Goal: Entertainment & Leisure: Consume media (video, audio)

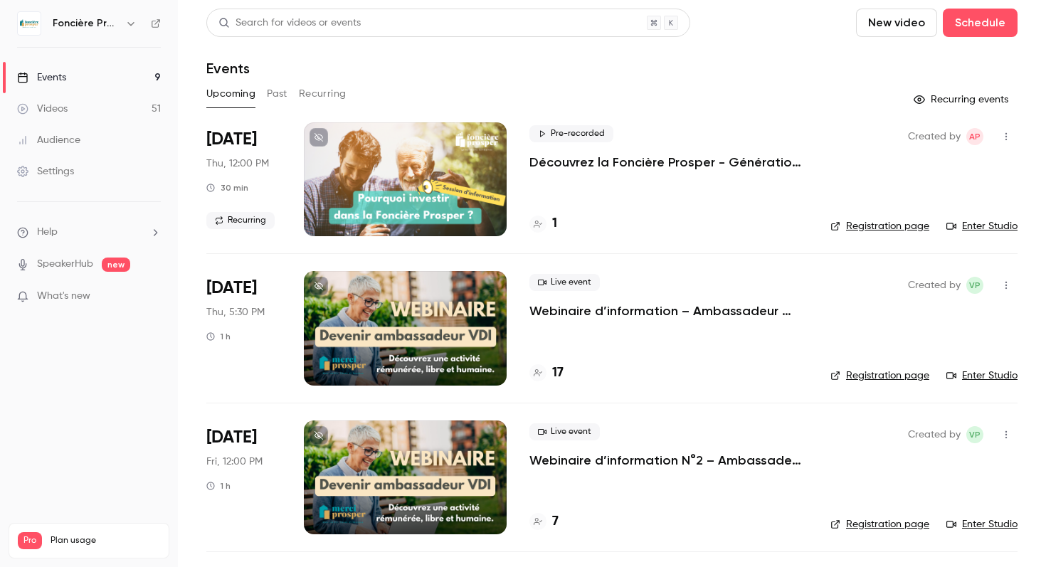
click at [117, 105] on link "Videos 51" at bounding box center [89, 108] width 178 height 31
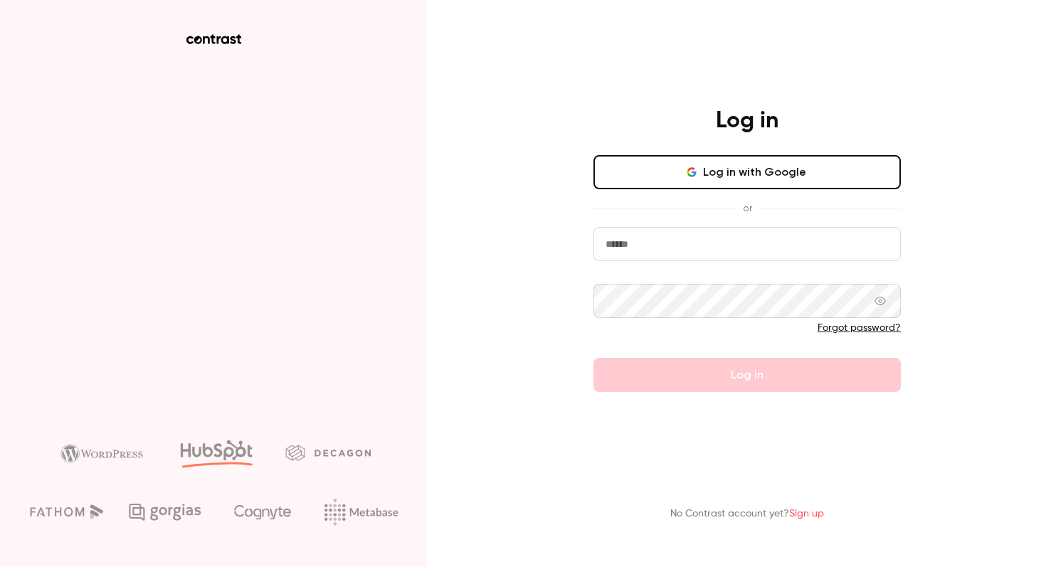
type input "**********"
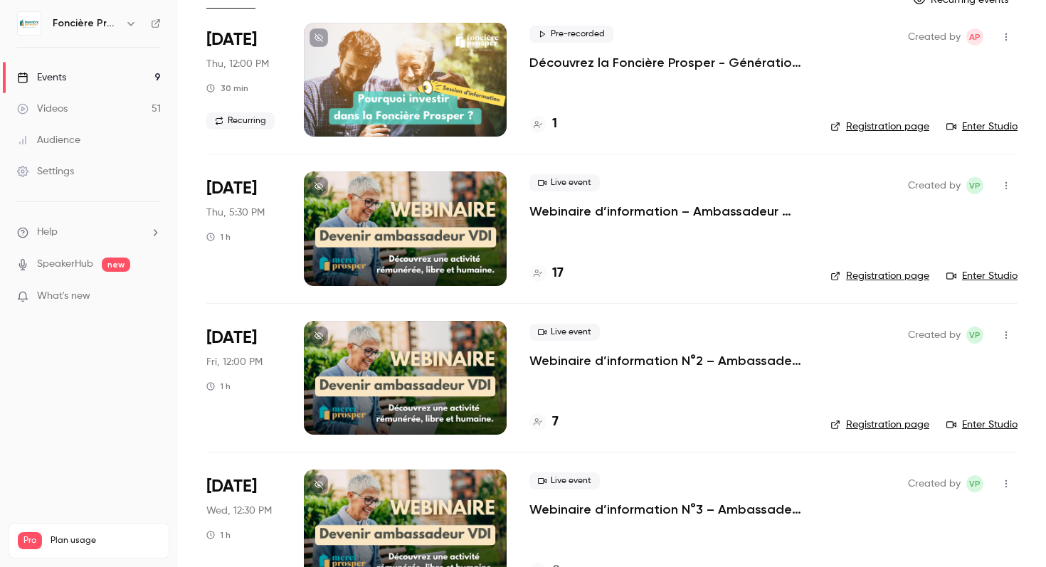
scroll to position [98, 0]
